Goal: Task Accomplishment & Management: Complete application form

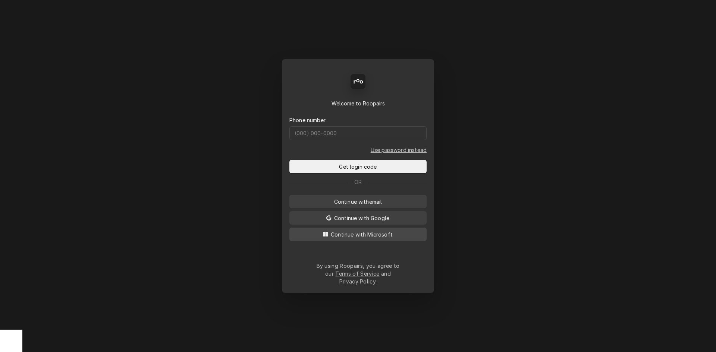
click at [373, 239] on span "Continue with Microsoft" at bounding box center [361, 235] width 65 height 8
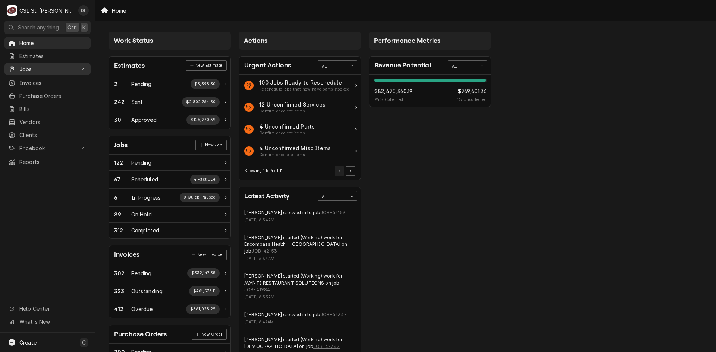
click at [49, 69] on span "Jobs" at bounding box center [47, 69] width 56 height 8
click at [46, 78] on span "Jobs" at bounding box center [53, 82] width 68 height 8
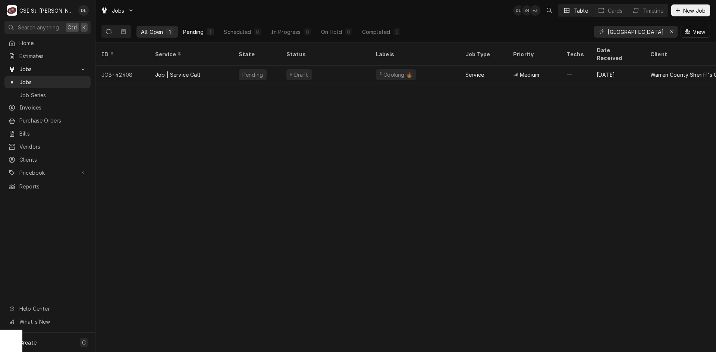
click at [206, 32] on button "Pending 1" at bounding box center [199, 32] width 40 height 12
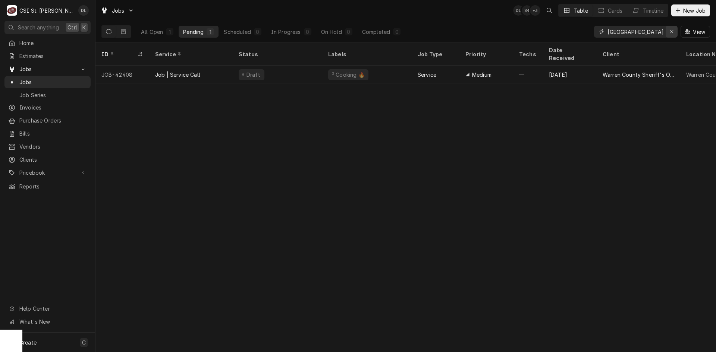
click at [675, 31] on div "Erase input" at bounding box center [671, 31] width 7 height 7
click at [662, 32] on input "Dynamic Content Wrapper" at bounding box center [643, 32] width 70 height 12
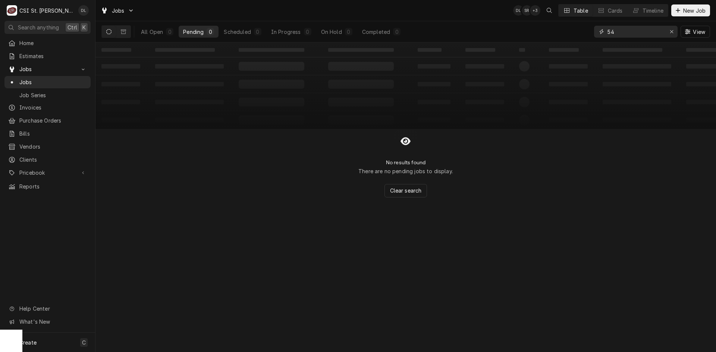
type input "5"
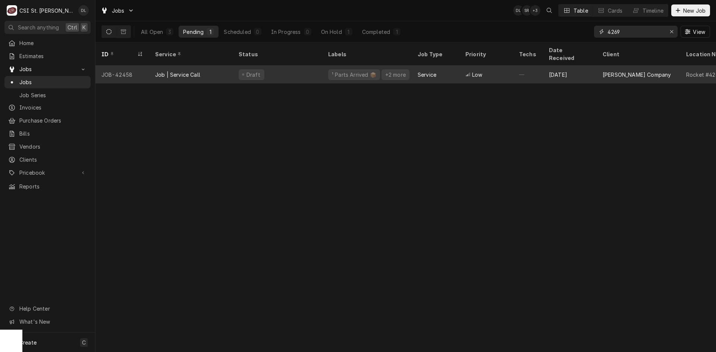
type input "4269"
click at [310, 66] on div "Draft" at bounding box center [278, 75] width 90 height 18
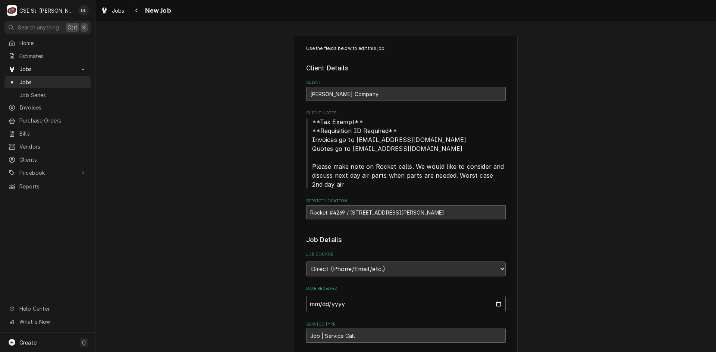
type textarea "x"
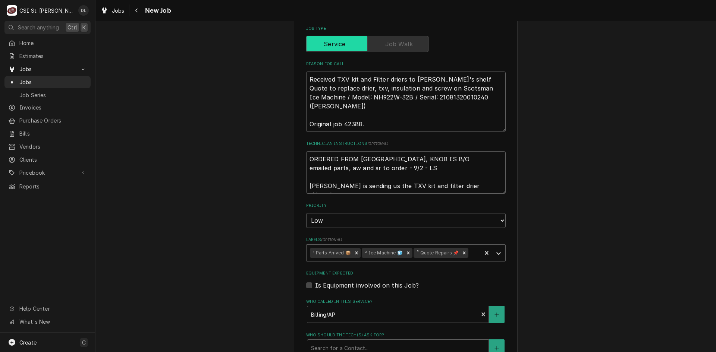
scroll to position [336, 0]
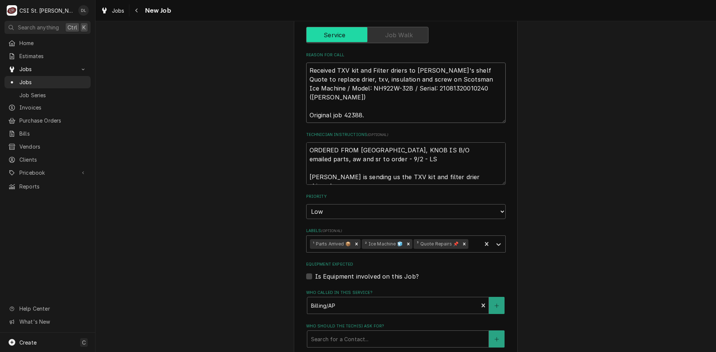
drag, startPoint x: 472, startPoint y: 88, endPoint x: 333, endPoint y: 92, distance: 138.8
click at [333, 92] on textarea "Received TXV kit and Filter driers to Kevin J's shelf Quote to replace drier, t…" at bounding box center [406, 93] width 200 height 60
click at [31, 106] on span "Invoices" at bounding box center [53, 108] width 68 height 8
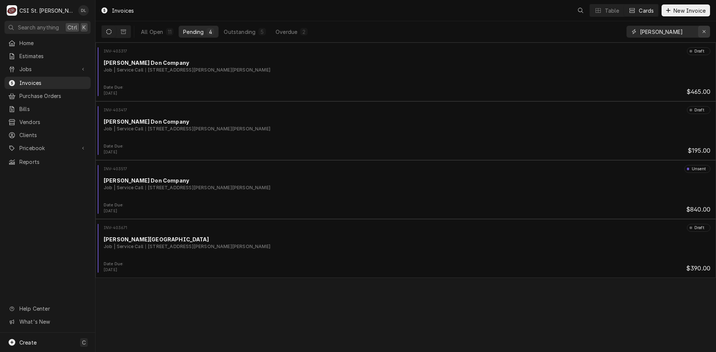
click at [702, 29] on icon "Erase input" at bounding box center [704, 31] width 4 height 5
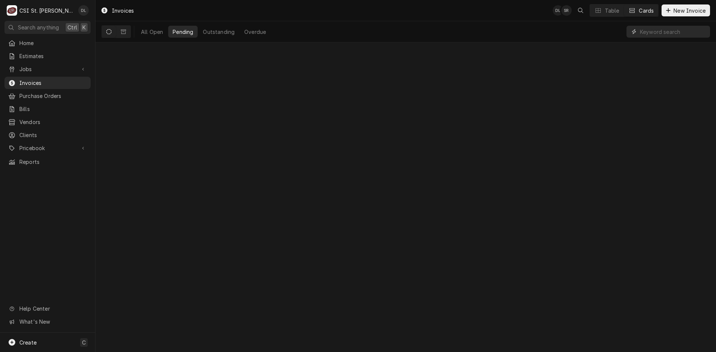
click at [687, 33] on input "Dynamic Content Wrapper" at bounding box center [673, 32] width 66 height 12
type input "403532"
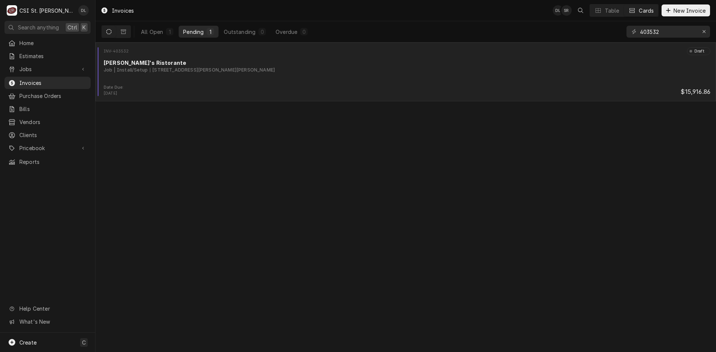
click at [213, 85] on div "Date Due: [DATE] $15,916.86" at bounding box center [405, 91] width 615 height 12
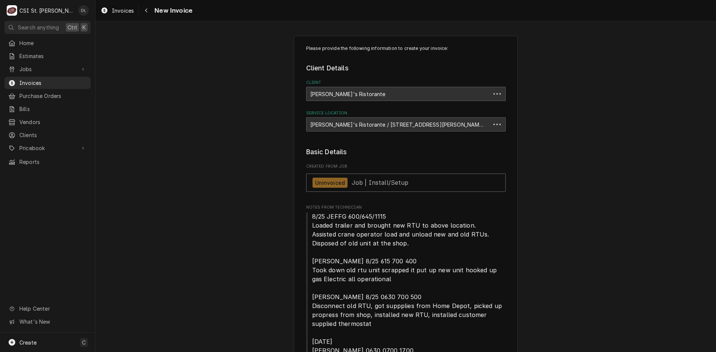
type textarea "x"
click at [41, 67] on span "Jobs" at bounding box center [47, 69] width 56 height 8
click at [41, 79] on span "Jobs" at bounding box center [53, 82] width 68 height 8
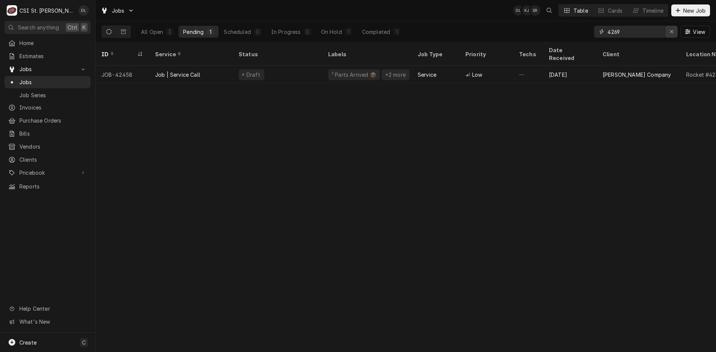
click at [672, 31] on icon "Erase input" at bounding box center [671, 31] width 3 height 3
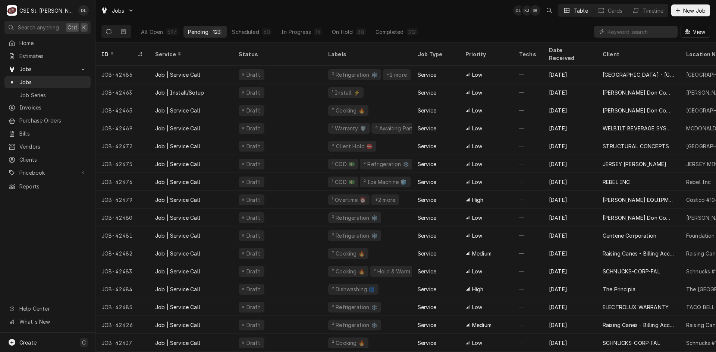
click at [53, 240] on div "Home Estimates Jobs Jobs Job Series Invoices Purchase Orders Bills Vendors Clie…" at bounding box center [47, 185] width 95 height 296
drag, startPoint x: 708, startPoint y: 0, endPoint x: 446, endPoint y: 12, distance: 262.5
click at [446, 12] on div "Jobs DL KJ + 4 Table Cards Timeline New Job" at bounding box center [405, 10] width 621 height 21
click at [63, 213] on div "Home Estimates Jobs Jobs Job Series Invoices Purchase Orders Bills Vendors Clie…" at bounding box center [47, 185] width 95 height 296
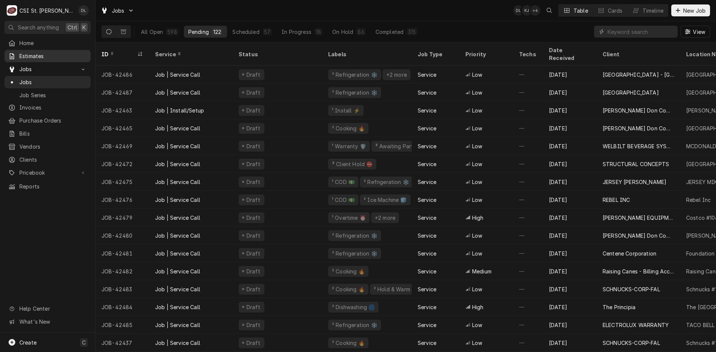
click at [36, 56] on span "Estimates" at bounding box center [53, 56] width 68 height 8
click at [643, 32] on input "Dynamic Content Wrapper" at bounding box center [641, 32] width 66 height 12
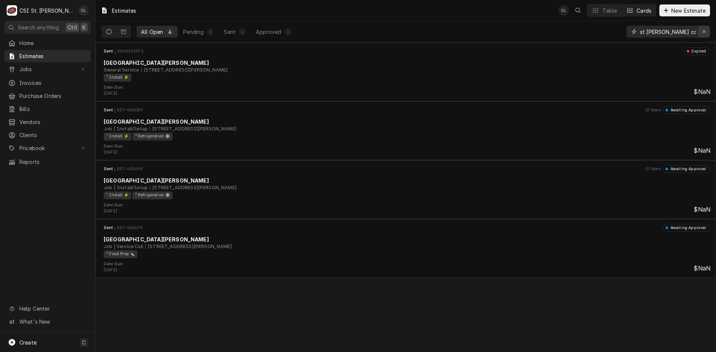
click at [704, 30] on icon "Erase input" at bounding box center [704, 31] width 4 height 5
click at [681, 30] on input "Dynamic Content Wrapper" at bounding box center [675, 32] width 70 height 12
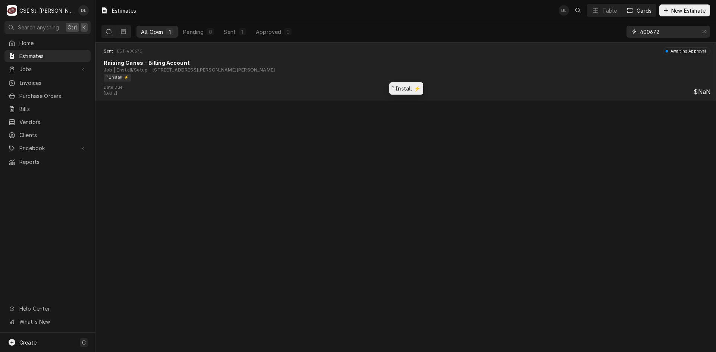
type input "400672"
click at [295, 81] on div "¹ Install ⚡️" at bounding box center [405, 78] width 602 height 8
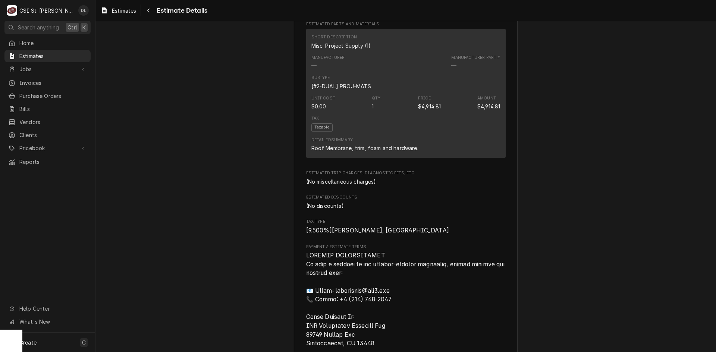
scroll to position [709, 0]
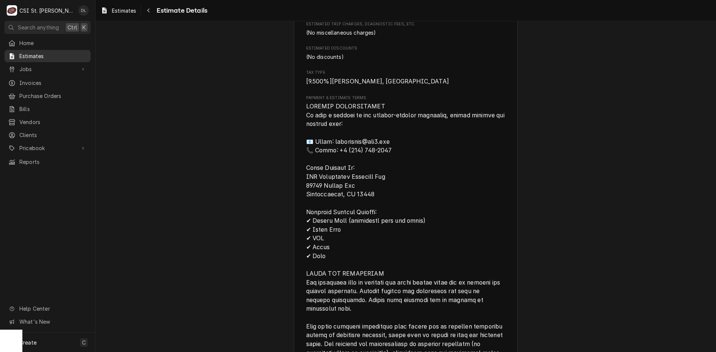
click at [39, 54] on span "Estimates" at bounding box center [53, 56] width 68 height 8
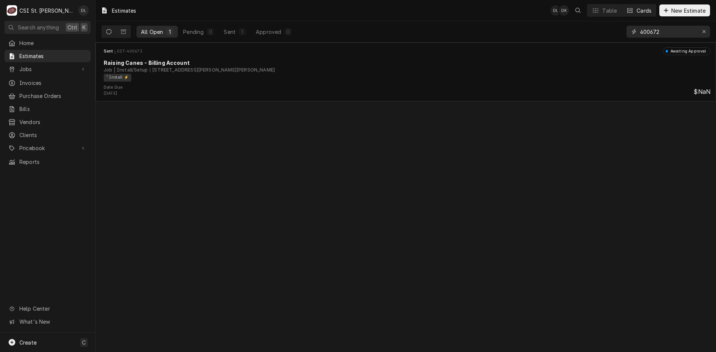
click at [702, 33] on div "Erase input" at bounding box center [703, 31] width 7 height 7
click at [664, 11] on icon "Dynamic Content Wrapper" at bounding box center [666, 10] width 4 height 5
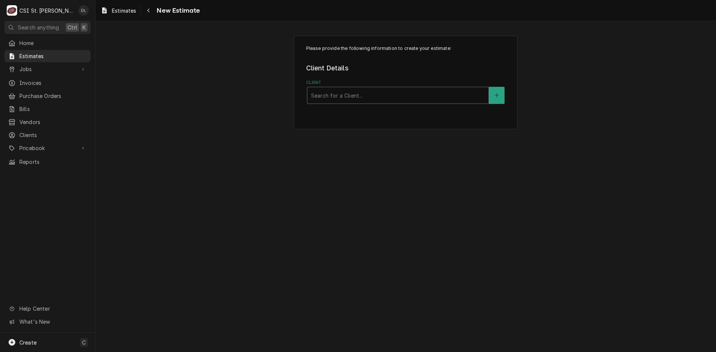
click at [378, 95] on div "Client" at bounding box center [398, 95] width 174 height 13
type input "[PERSON_NAME] peace"
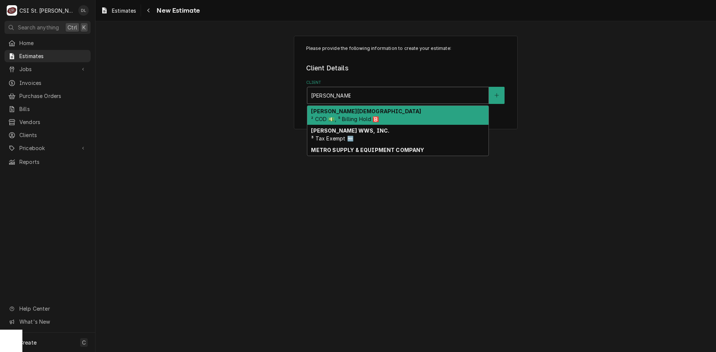
click at [376, 112] on strong "BETHANY PEACE UNITED CHURCH" at bounding box center [366, 111] width 110 height 6
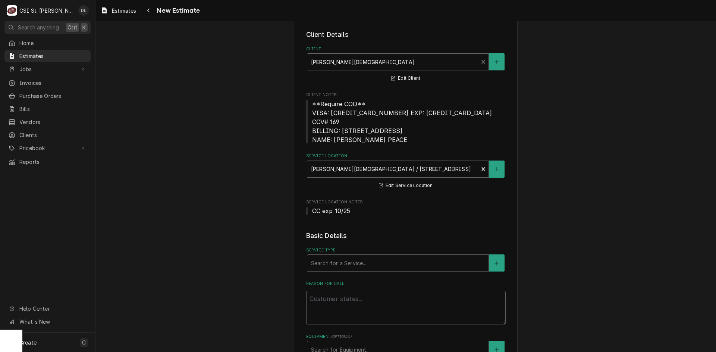
scroll to position [112, 0]
